Goal: Task Accomplishment & Management: Complete application form

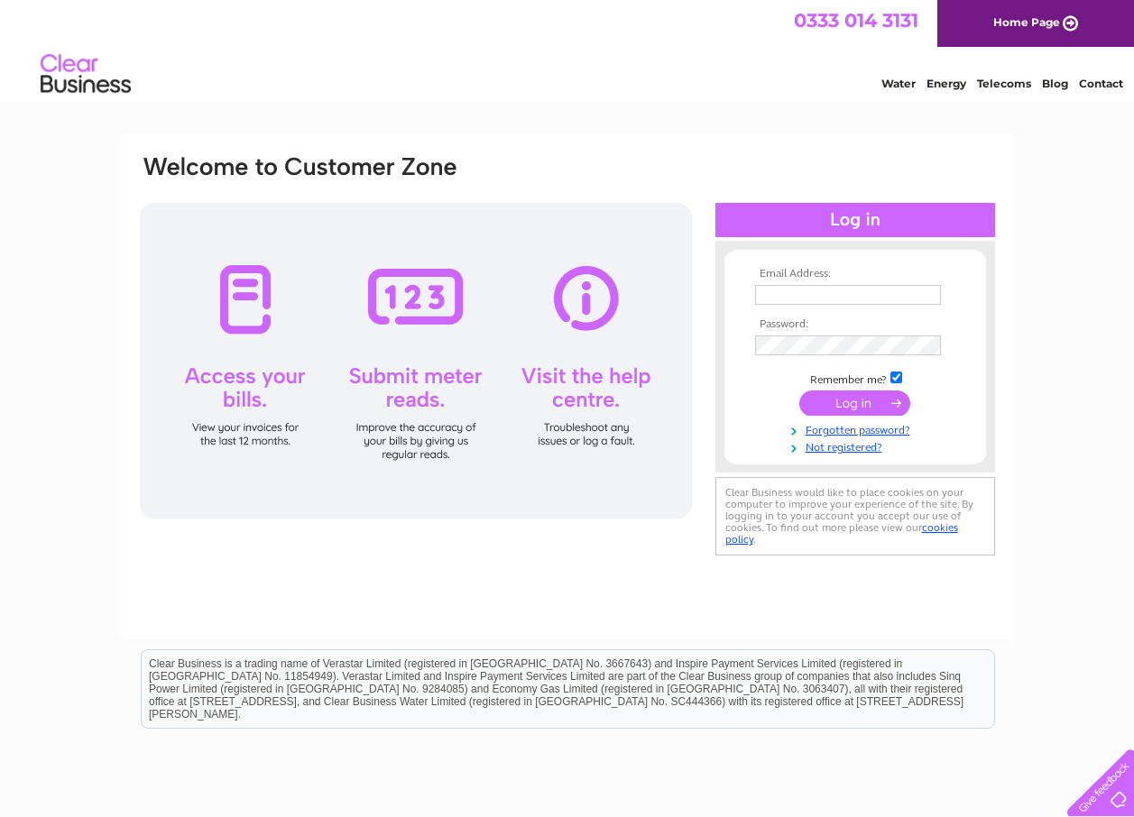
click at [236, 282] on div at bounding box center [416, 361] width 552 height 316
click at [771, 289] on input "text" at bounding box center [848, 295] width 186 height 20
type input "[EMAIL_ADDRESS][DOMAIN_NAME]"
click at [832, 448] on link "Not registered?" at bounding box center [857, 447] width 205 height 17
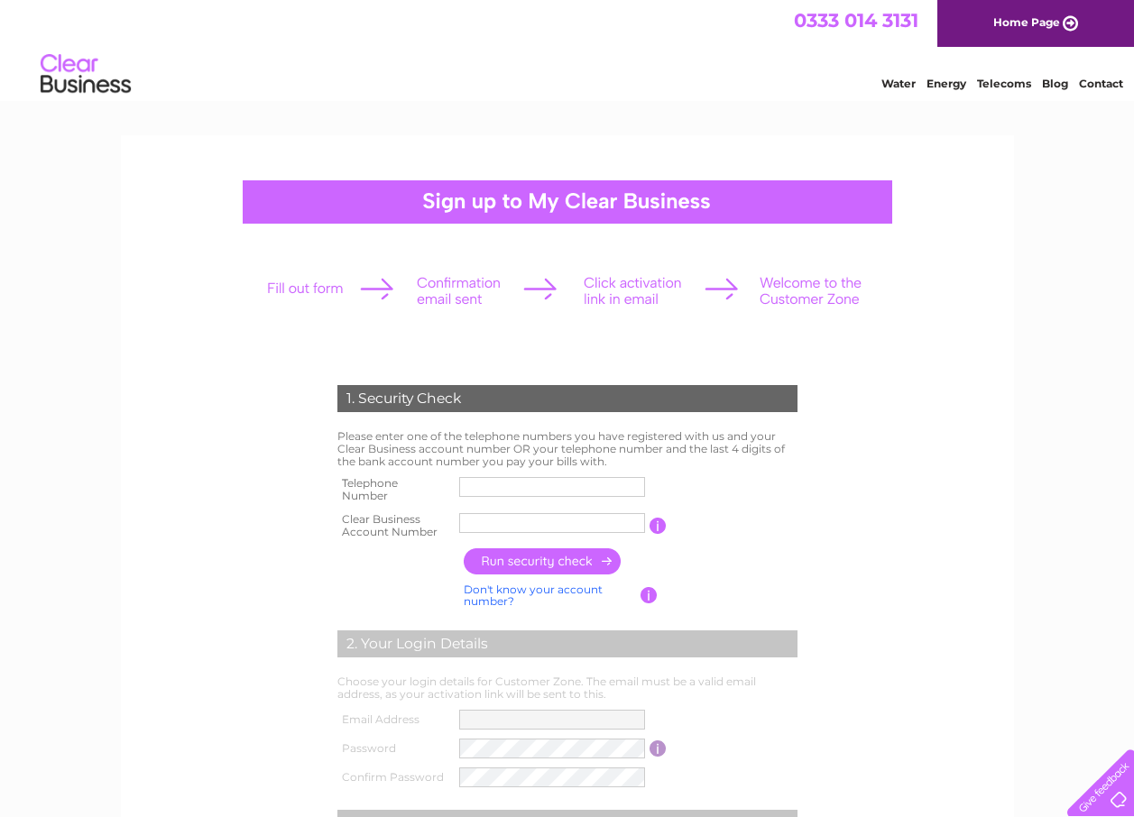
click at [478, 487] on input "text" at bounding box center [552, 487] width 186 height 20
type input "07988487923"
click at [509, 589] on link "Don't know your account number?" at bounding box center [533, 596] width 139 height 26
click at [466, 525] on input "text" at bounding box center [470, 523] width 23 height 20
click at [920, 607] on form "1. Security Check Please enter one of the telephone numbers you have registered…" at bounding box center [567, 686] width 859 height 675
